Goal: Information Seeking & Learning: Learn about a topic

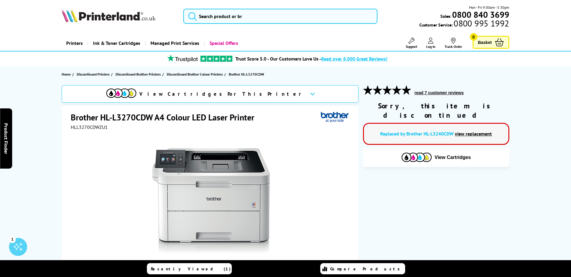
click at [460, 131] on link "view replacement" at bounding box center [472, 134] width 37 height 6
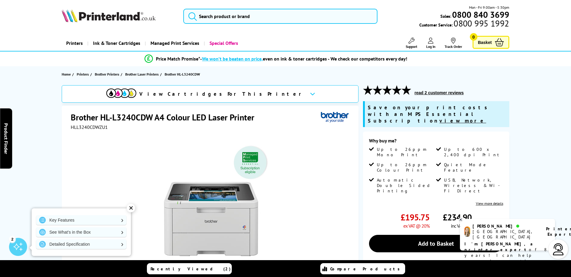
click at [129, 207] on div "✕" at bounding box center [131, 208] width 8 height 8
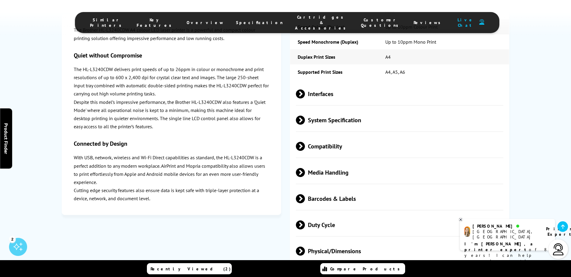
scroll to position [1564, 0]
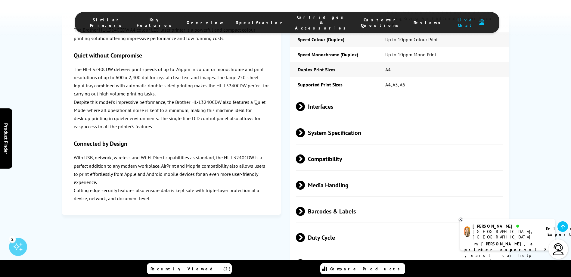
click at [353, 174] on span "Media Handling" at bounding box center [400, 185] width 208 height 23
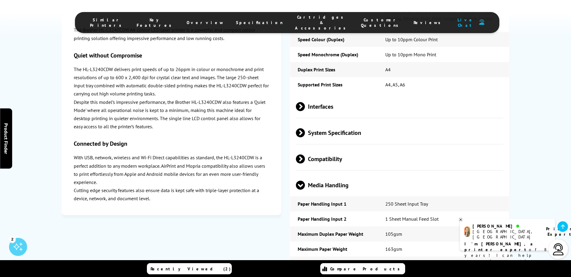
click at [337, 174] on span "Media Handling" at bounding box center [400, 185] width 208 height 23
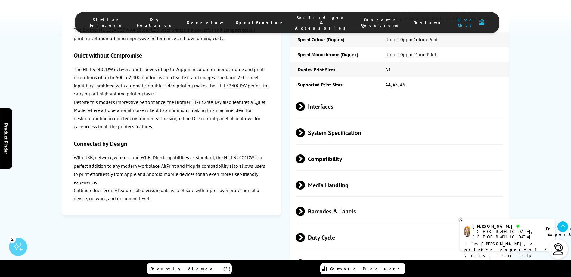
click at [341, 147] on span "Compatibility" at bounding box center [400, 158] width 208 height 23
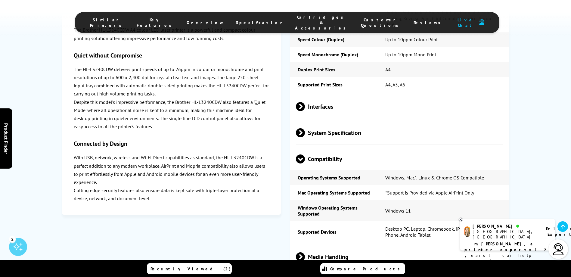
click at [346, 147] on span "Compatibility" at bounding box center [400, 158] width 208 height 23
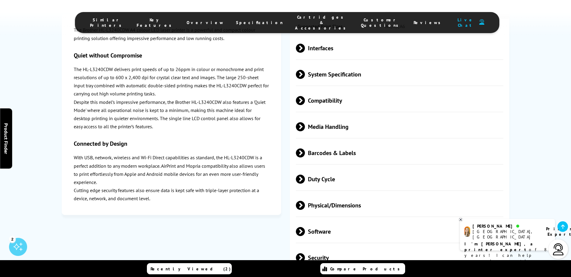
scroll to position [1624, 0]
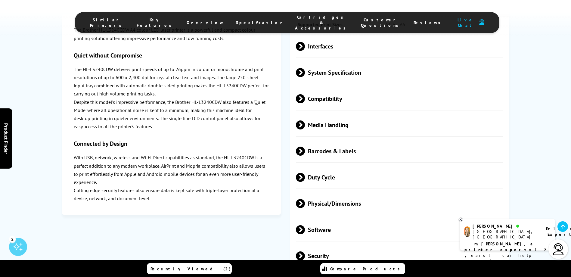
click at [356, 166] on span "Duty Cycle" at bounding box center [400, 177] width 208 height 23
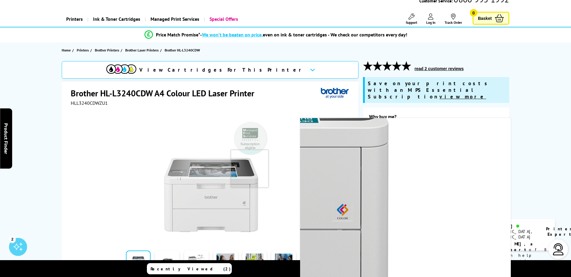
scroll to position [0, 0]
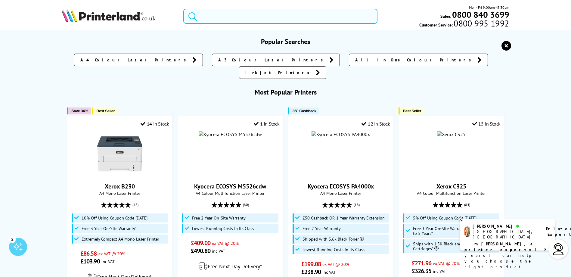
click at [274, 17] on input "search" at bounding box center [280, 16] width 194 height 15
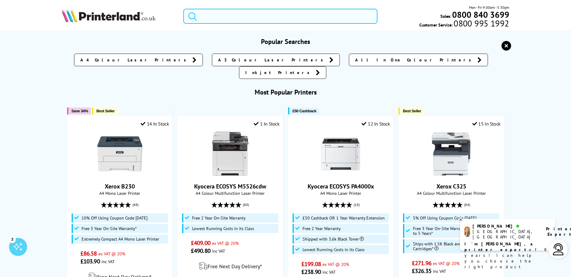
paste input "HL-L8260CDW"
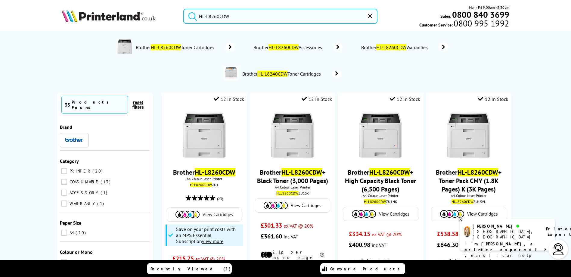
type input "HL-L8260CDW"
click at [183, 9] on button "submit" at bounding box center [190, 15] width 15 height 13
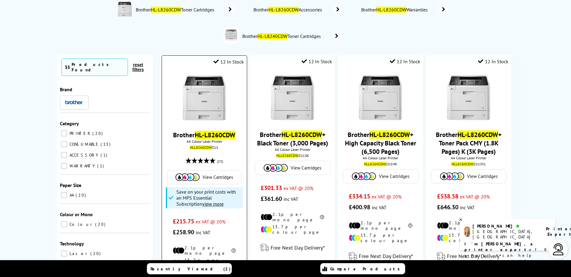
scroll to position [90, 0]
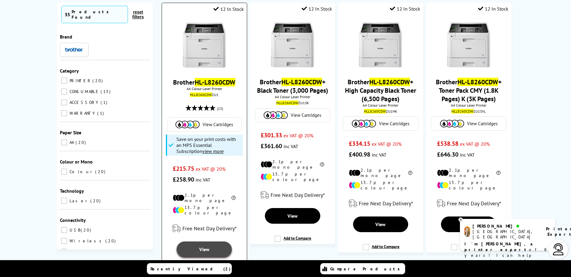
click at [210, 242] on link "View" at bounding box center [204, 249] width 55 height 16
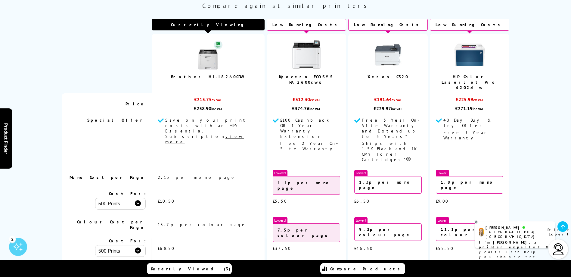
scroll to position [842, 0]
